Goal: Communication & Community: Answer question/provide support

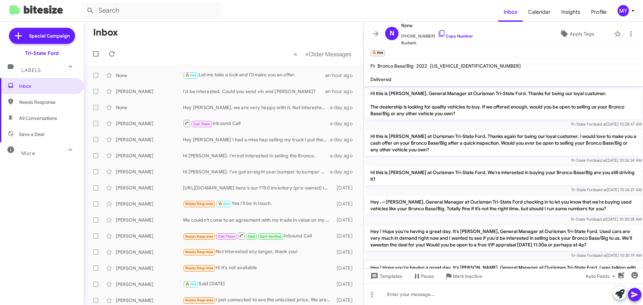
scroll to position [191, 0]
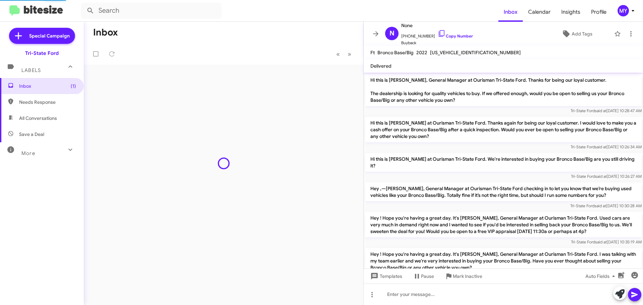
scroll to position [178, 0]
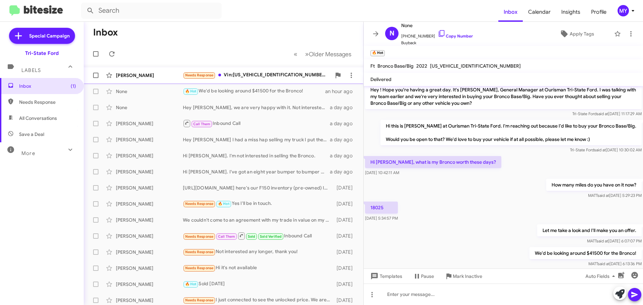
click at [261, 75] on div "Needs Response Vin:1FMCU9GD2KUB51525, mileage: 56,680" at bounding box center [257, 75] width 148 height 8
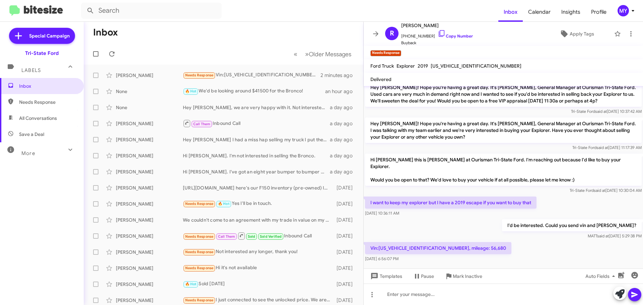
click at [405, 242] on p "Vin:1FMCU9GD2KUB51525, mileage: 56,680" at bounding box center [438, 248] width 146 height 12
copy p "1FMCU9GD2KUB51525"
click at [54, 84] on span "Inbox" at bounding box center [47, 86] width 57 height 7
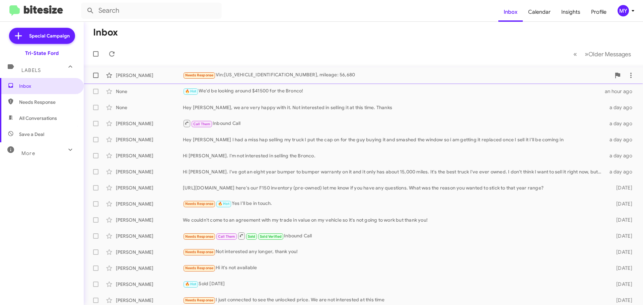
click at [284, 75] on div "Needs Response Vin:1FMCU9GD2KUB51525, mileage: 56,680" at bounding box center [397, 75] width 428 height 8
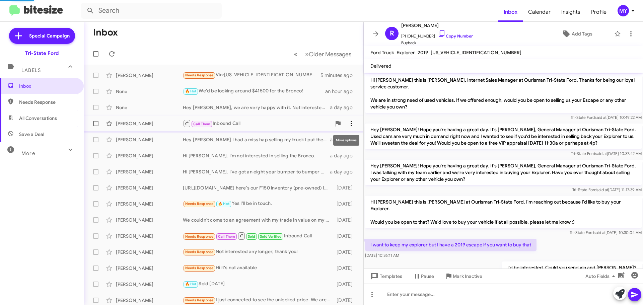
scroll to position [42, 0]
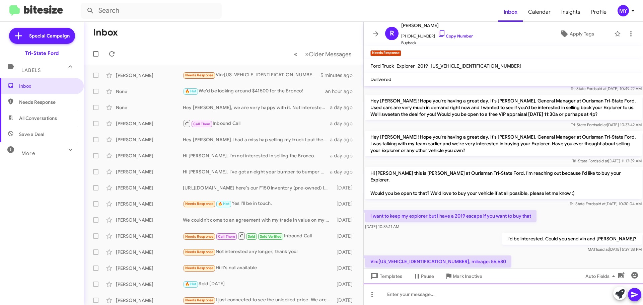
click at [408, 297] on div at bounding box center [502, 293] width 279 height 21
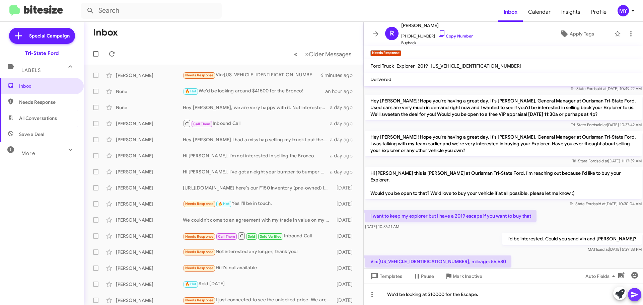
click at [631, 293] on icon at bounding box center [634, 295] width 6 height 6
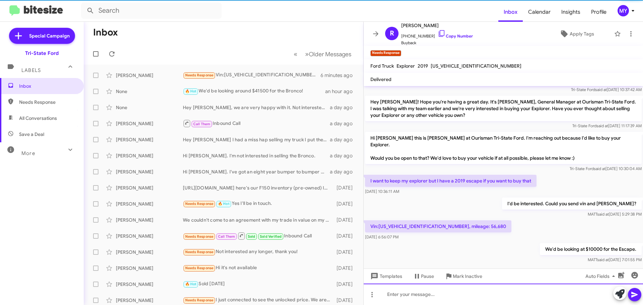
scroll to position [80, 0]
